Goal: Information Seeking & Learning: Learn about a topic

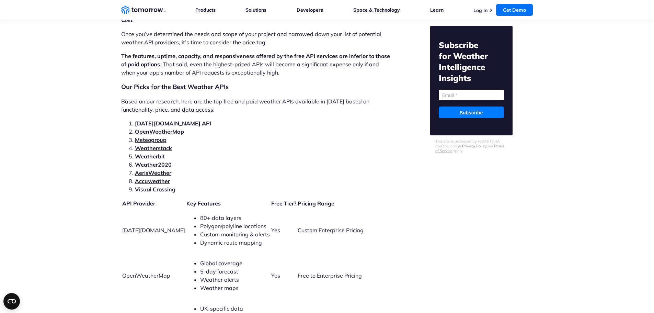
scroll to position [1408, 0]
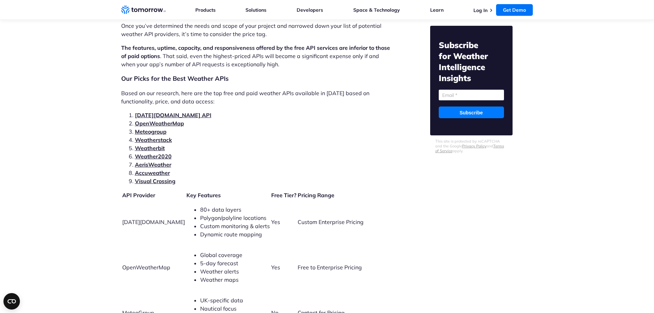
click at [161, 128] on link "Meteogroup" at bounding box center [151, 131] width 32 height 7
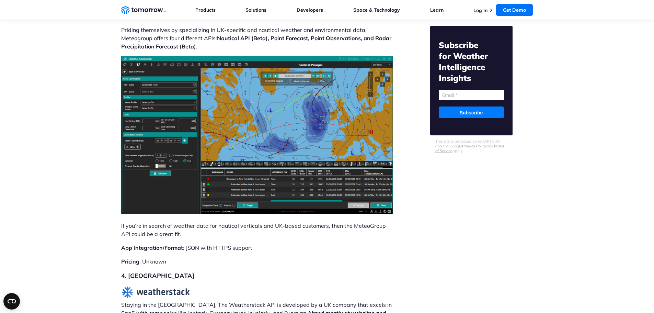
scroll to position [2934, 0]
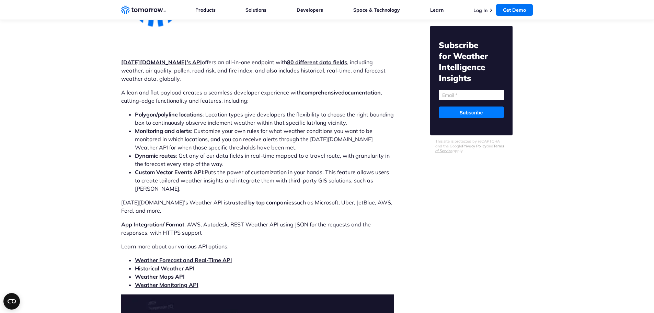
scroll to position [2103, 0]
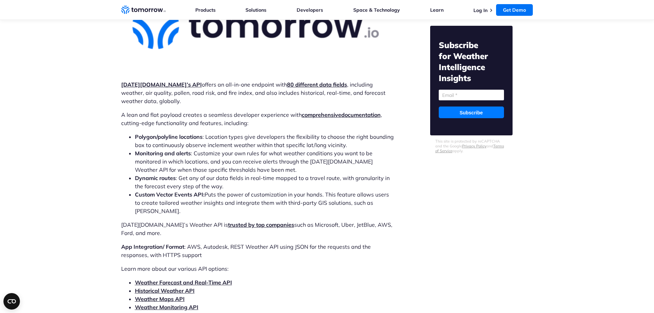
scroll to position [2069, 0]
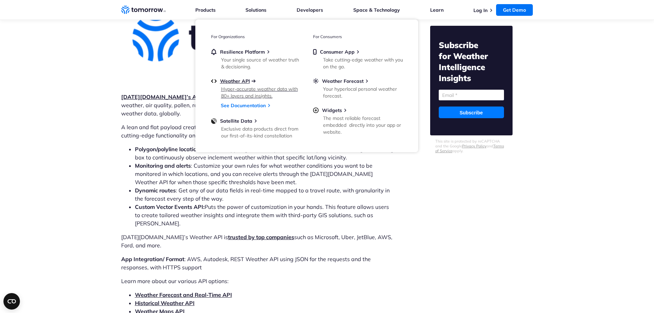
click at [245, 80] on span "Weather API" at bounding box center [235, 81] width 30 height 6
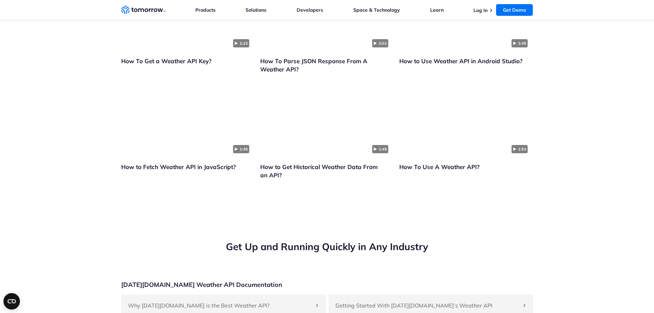
scroll to position [1477, 0]
